Goal: Check status: Check status

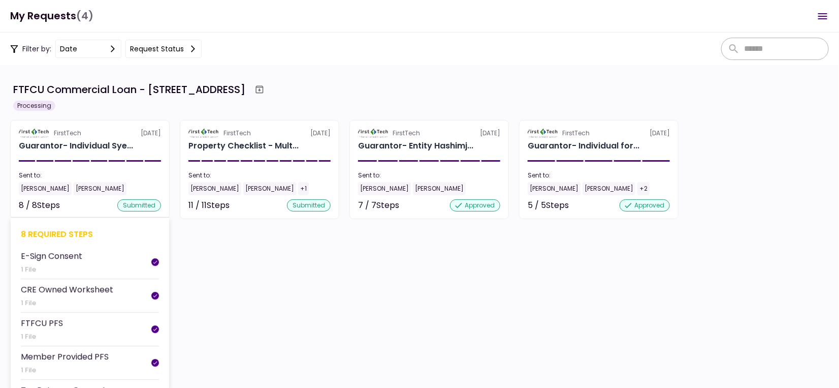
click at [87, 154] on section "FirstTech [DATE] Guarantor- Individual Sye... Sent to: [PERSON_NAME] [PERSON_NA…" at bounding box center [90, 169] width 160 height 99
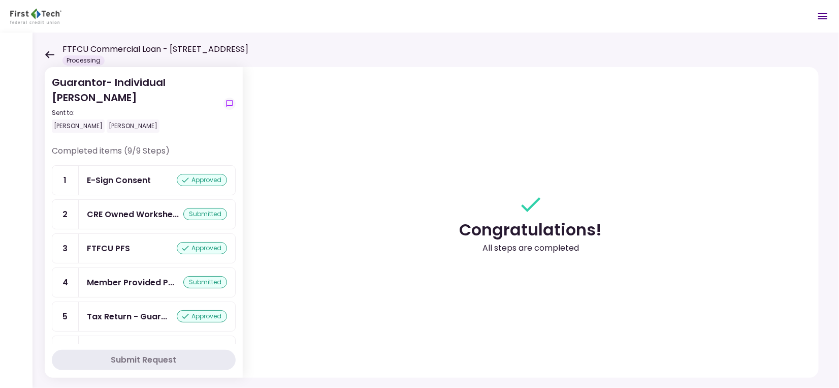
click at [46, 51] on icon at bounding box center [50, 55] width 10 height 8
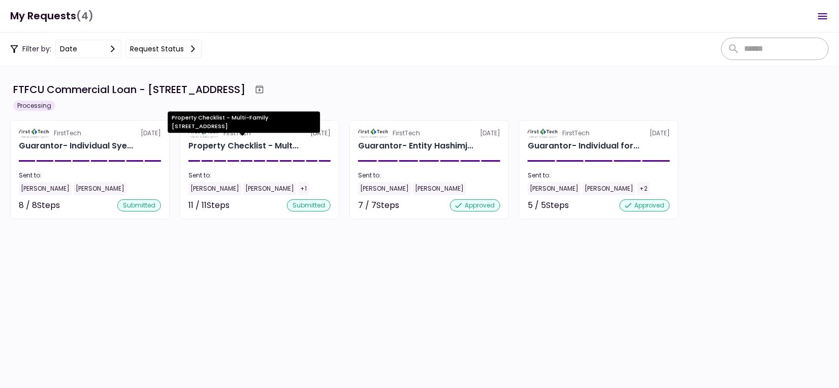
click at [247, 139] on div "Property Checklist - Multi-Family [STREET_ADDRESS]" at bounding box center [244, 125] width 152 height 28
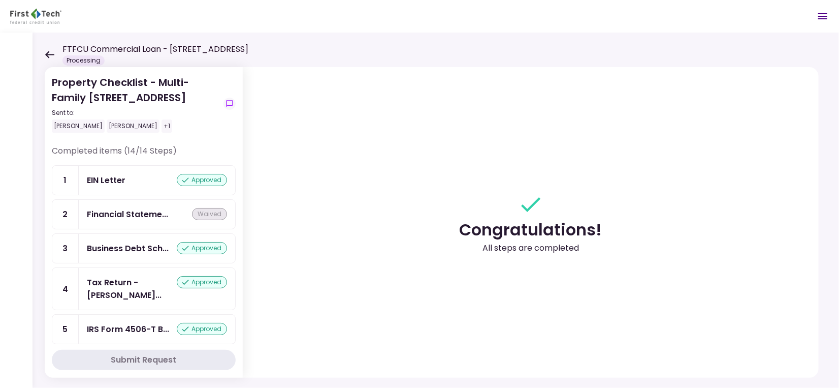
click at [44, 50] on div "Property Checklist - Multi-Family 1770 Allens Circle Sent to: [PERSON_NAME] [PE…" at bounding box center [436, 210] width 807 height 355
click at [48, 55] on icon at bounding box center [50, 55] width 10 height 8
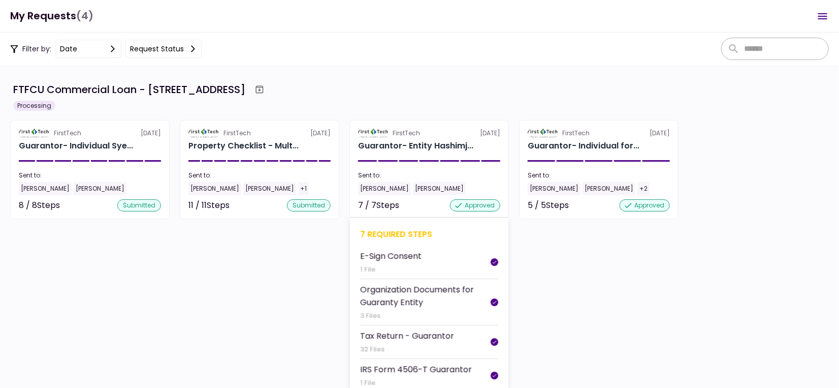
click at [438, 172] on div "Sent to:" at bounding box center [429, 175] width 142 height 9
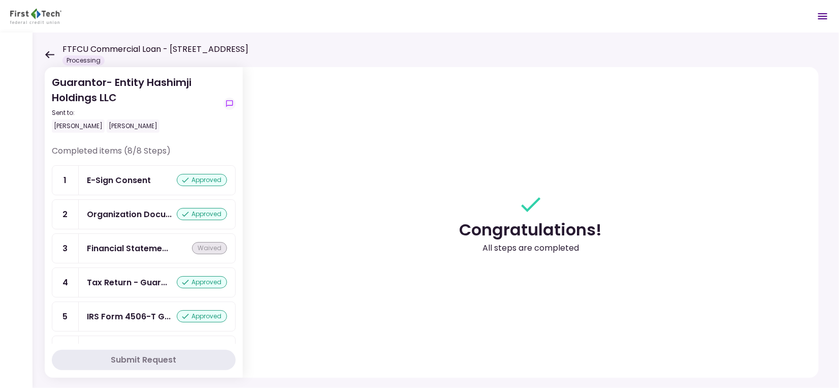
click at [45, 56] on icon at bounding box center [50, 55] width 10 height 8
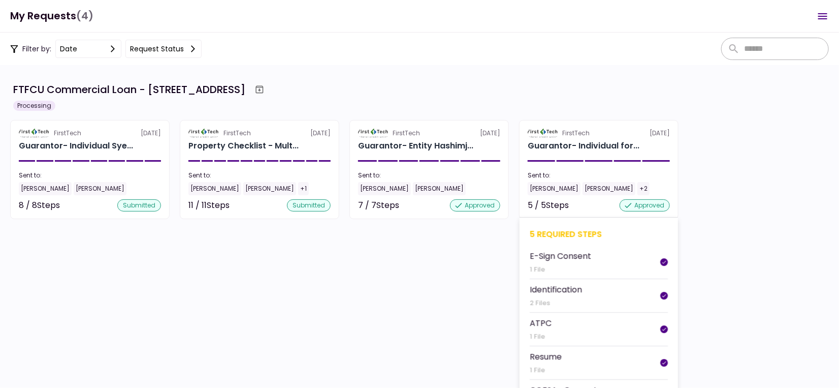
click at [558, 157] on section "FirstTech [DATE] Guarantor- Individual for... Sent to: [PERSON_NAME] [PERSON_NA…" at bounding box center [599, 169] width 160 height 99
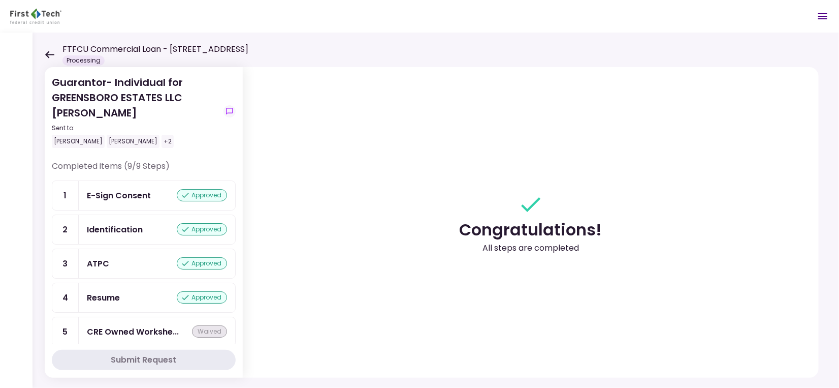
click at [46, 56] on icon at bounding box center [50, 55] width 10 height 8
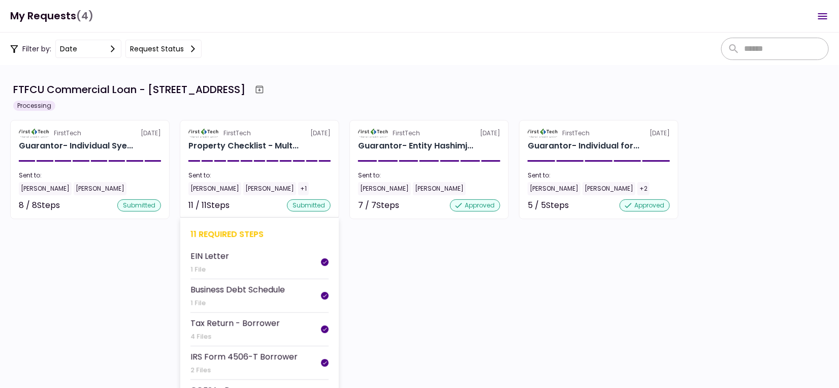
click at [269, 175] on div "Sent to:" at bounding box center [260, 175] width 142 height 9
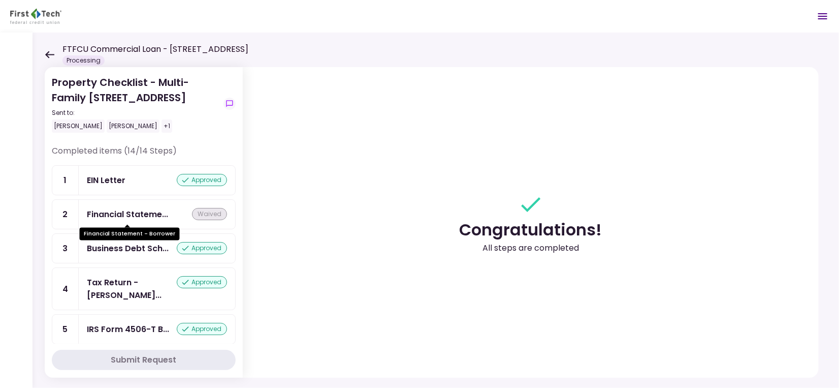
click at [148, 216] on div "Financial Stateme..." at bounding box center [127, 214] width 81 height 13
click at [135, 214] on div "Financial Stateme..." at bounding box center [127, 214] width 81 height 13
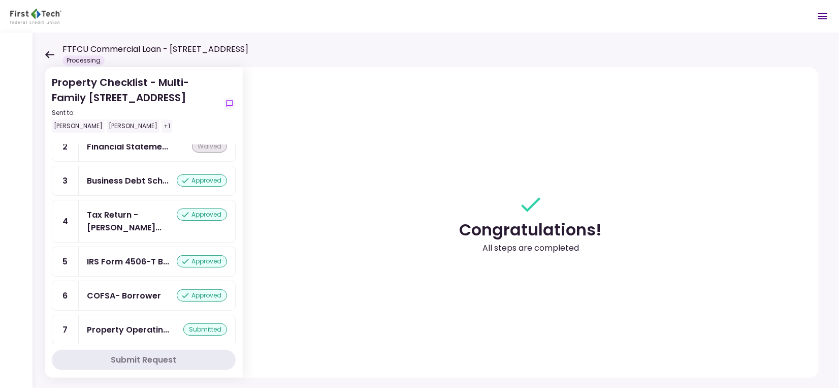
scroll to position [135, 0]
